Goal: Task Accomplishment & Management: Complete application form

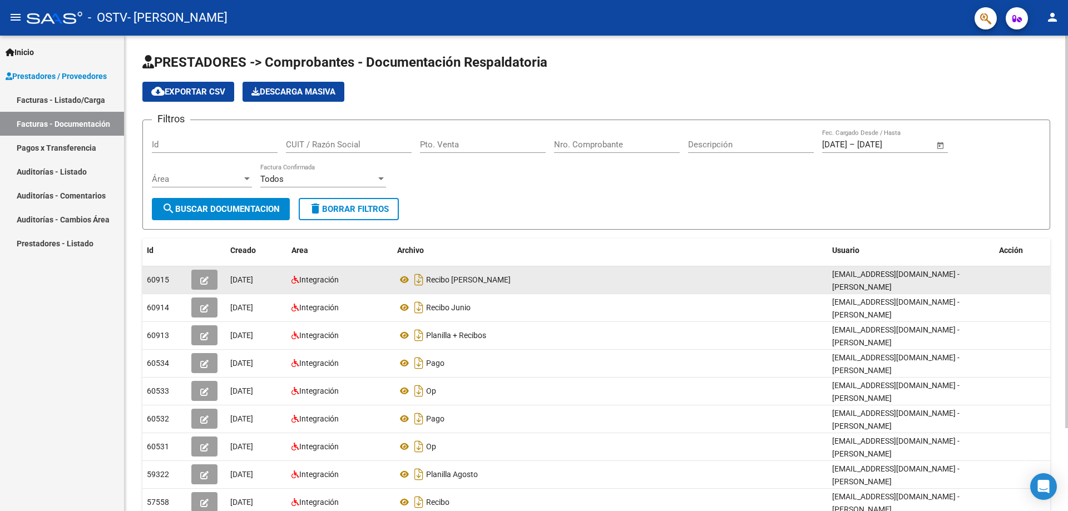
click at [208, 276] on icon "button" at bounding box center [204, 280] width 8 height 8
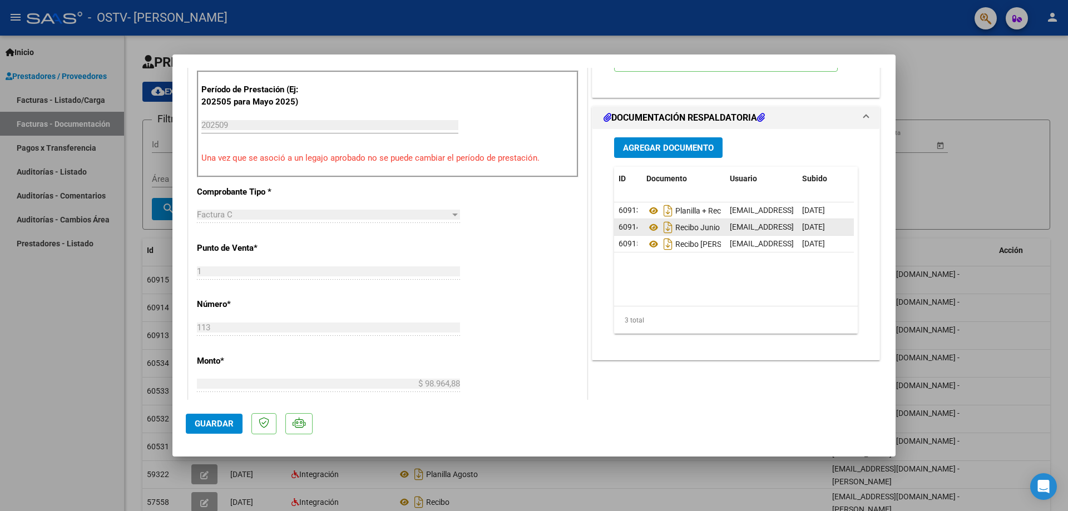
scroll to position [389, 0]
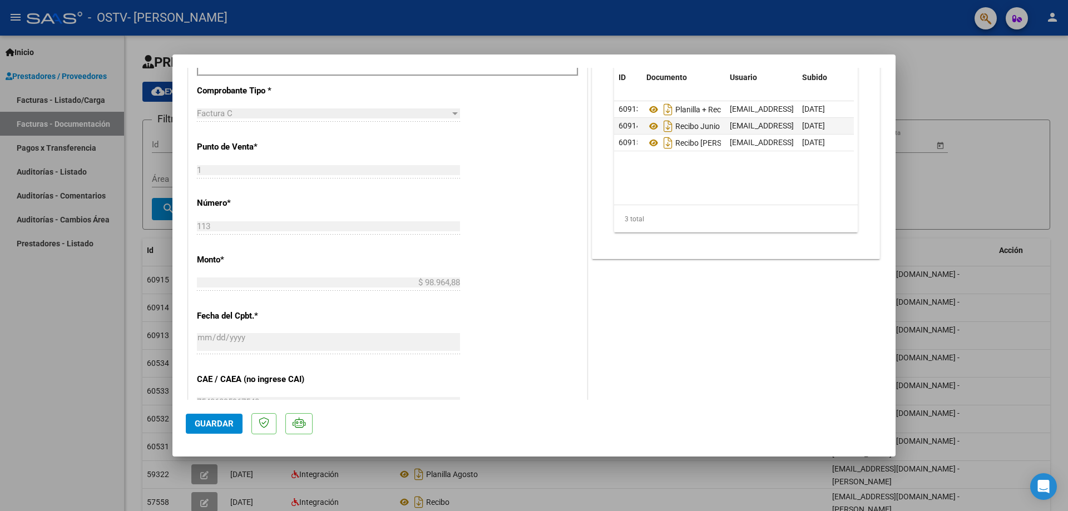
click at [65, 313] on div at bounding box center [534, 255] width 1068 height 511
type input "$ 0,00"
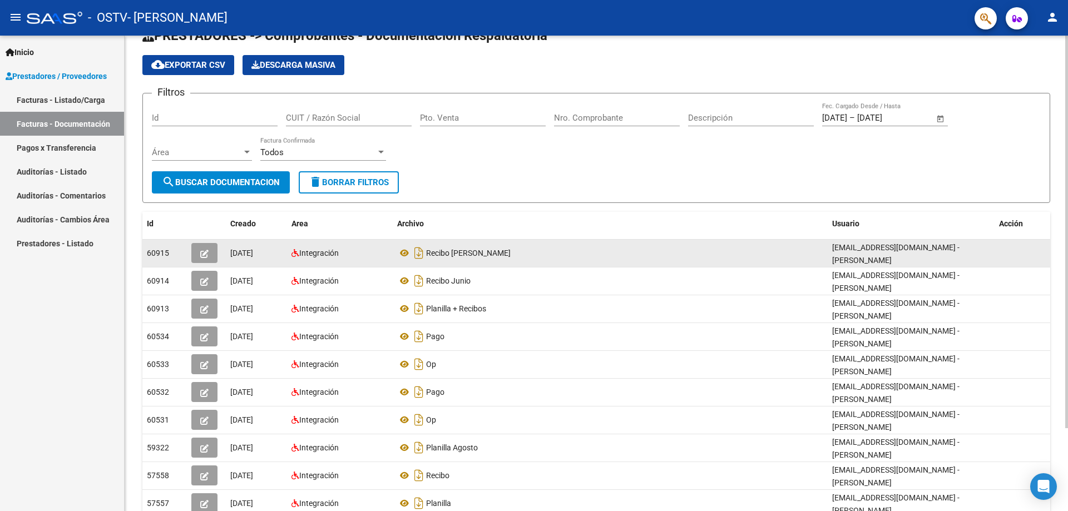
scroll to position [56, 0]
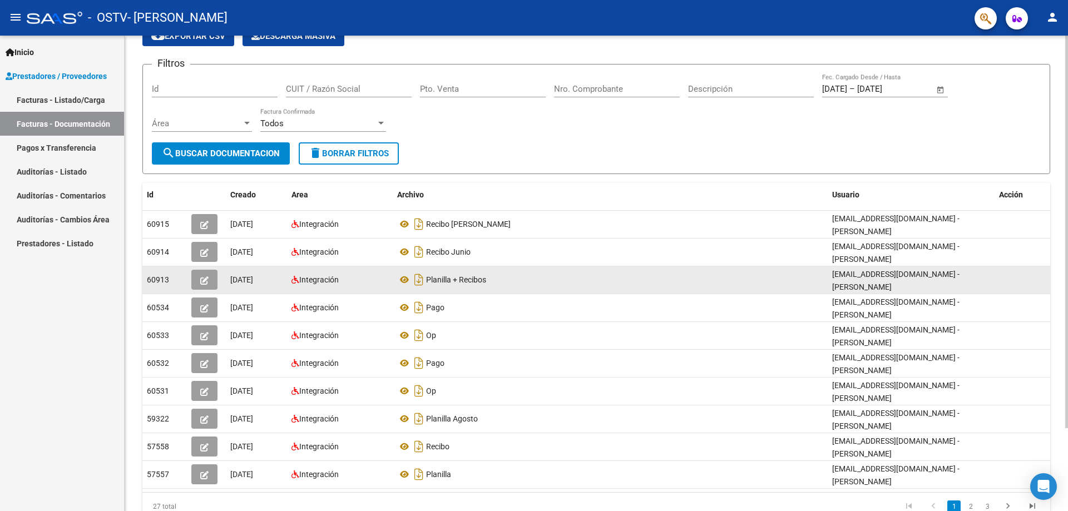
click at [199, 278] on button "button" at bounding box center [204, 280] width 26 height 20
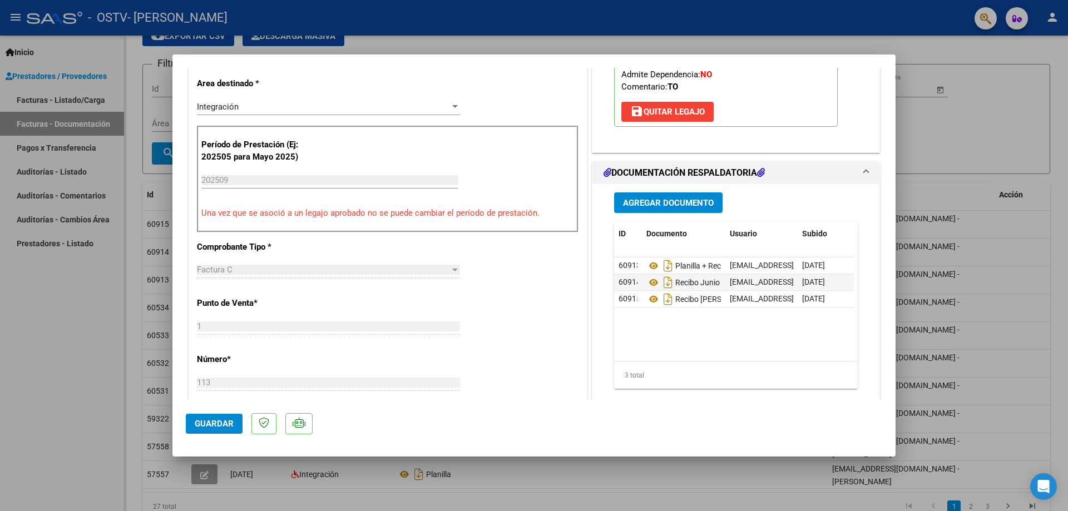
scroll to position [0, 0]
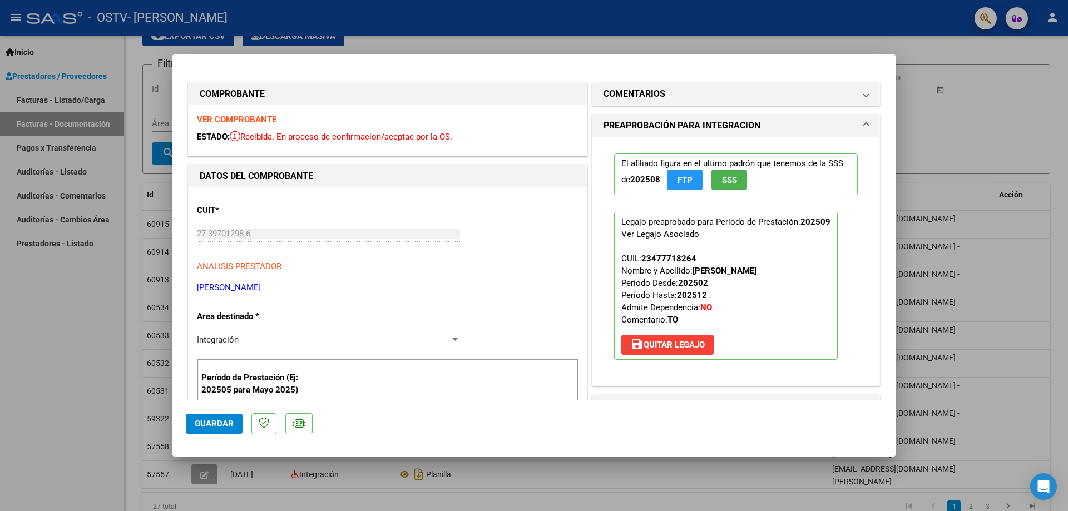
click at [158, 280] on div at bounding box center [534, 255] width 1068 height 511
type input "$ 0,00"
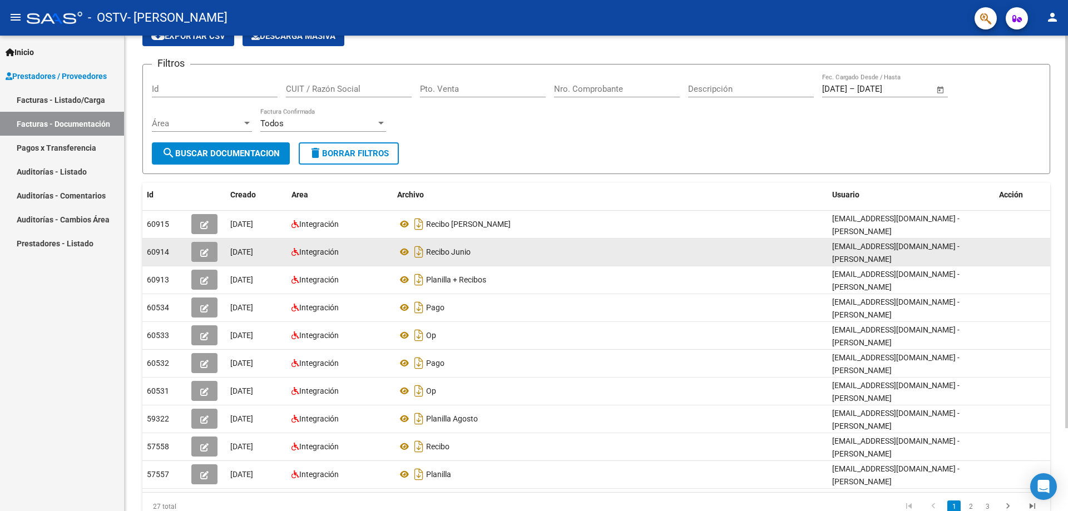
click at [202, 252] on icon "button" at bounding box center [204, 253] width 8 height 8
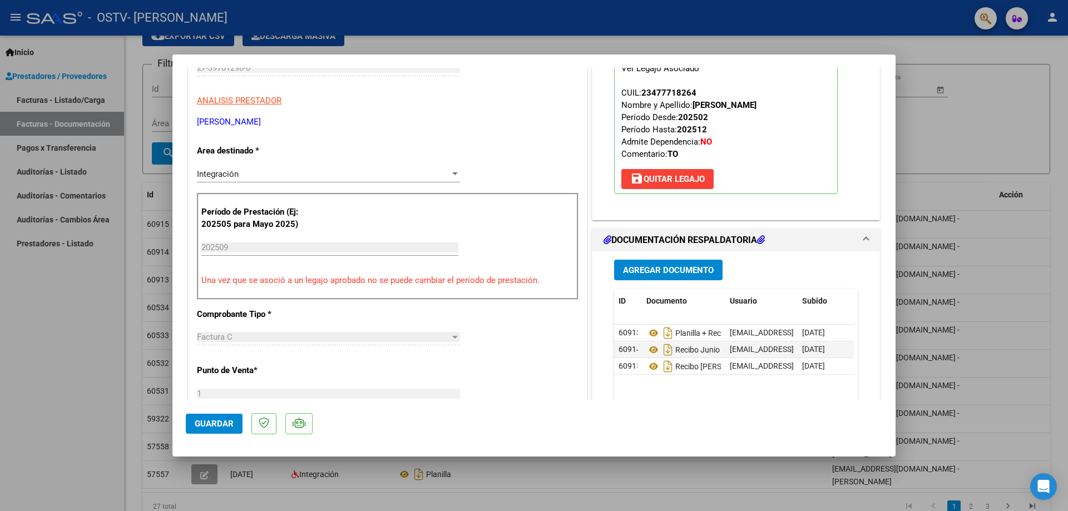
scroll to position [167, 0]
click at [85, 290] on div at bounding box center [534, 255] width 1068 height 511
type input "$ 0,00"
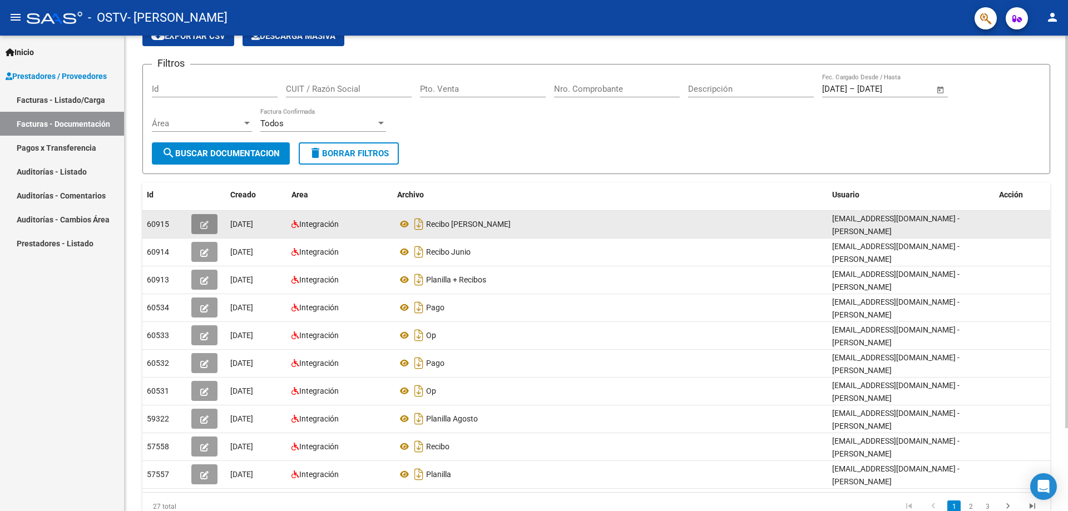
click at [207, 225] on icon "button" at bounding box center [204, 225] width 8 height 8
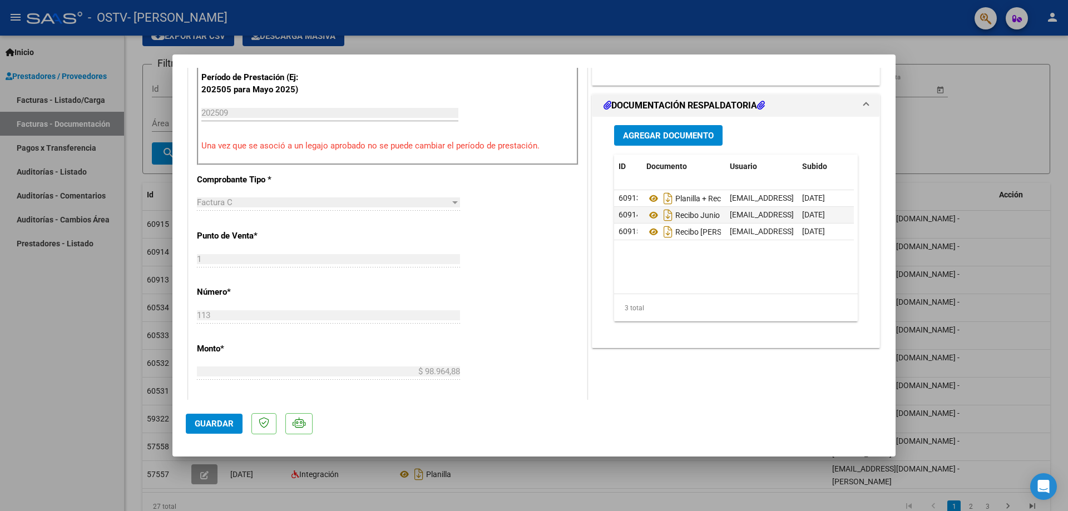
scroll to position [278, 0]
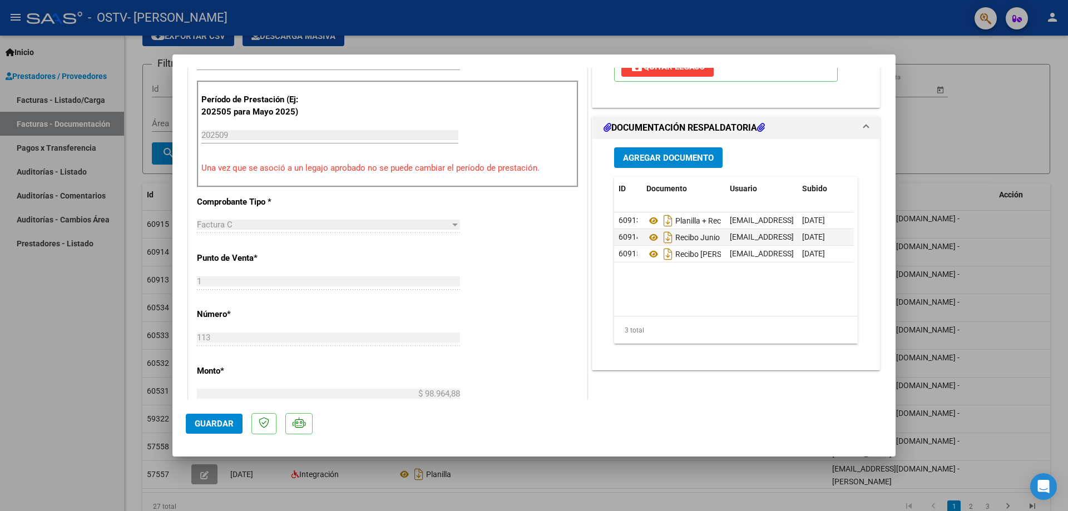
click at [52, 331] on div at bounding box center [534, 255] width 1068 height 511
type input "$ 0,00"
